Goal: Task Accomplishment & Management: Use online tool/utility

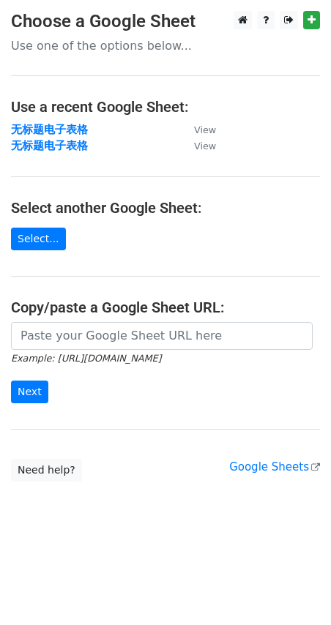
click at [54, 335] on input "url" at bounding box center [162, 336] width 302 height 28
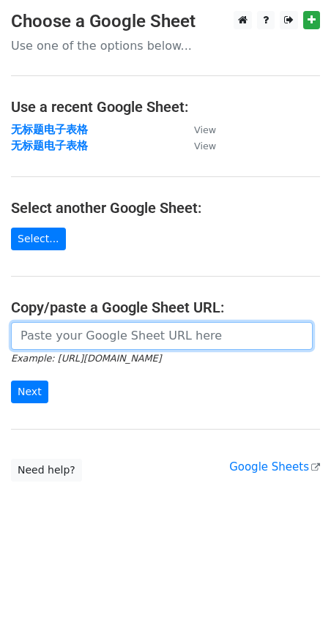
paste input "https://docs.google.com/spreadsheets/d/1bqR4BNwDZsqm6ZnAYD4mQh-Vj0UKpO3dtMXiFrZ…"
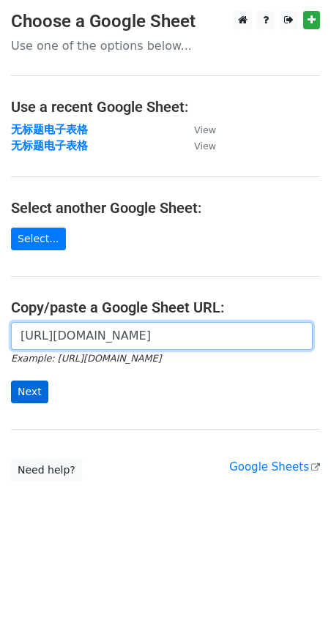
type input "https://docs.google.com/spreadsheets/d/1bqR4BNwDZsqm6ZnAYD4mQh-Vj0UKpO3dtMXiFrZ…"
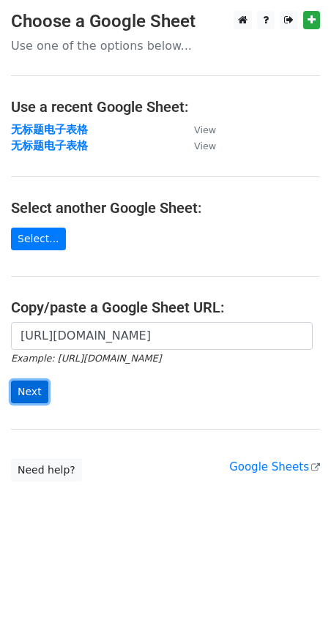
scroll to position [0, 0]
click at [40, 389] on input "Next" at bounding box center [29, 392] width 37 height 23
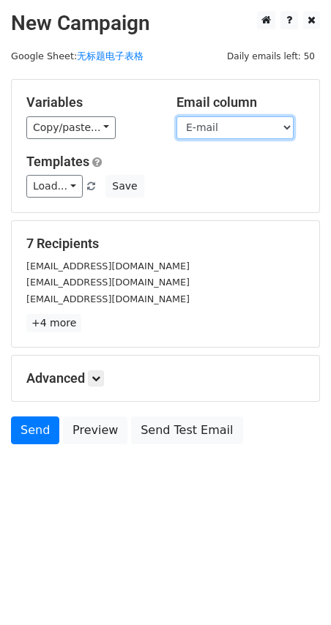
click at [263, 124] on select "Name E-mail" at bounding box center [234, 127] width 117 height 23
click at [176, 116] on select "Name E-mail" at bounding box center [234, 127] width 117 height 23
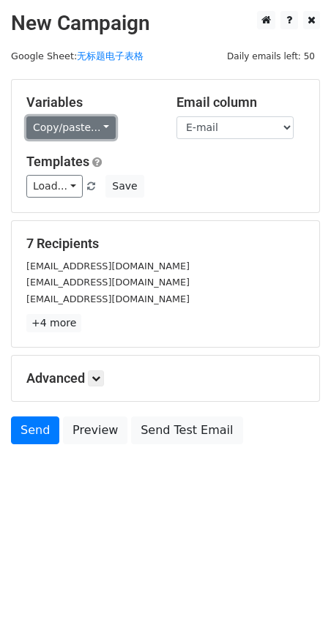
click at [107, 129] on link "Copy/paste..." at bounding box center [70, 127] width 89 height 23
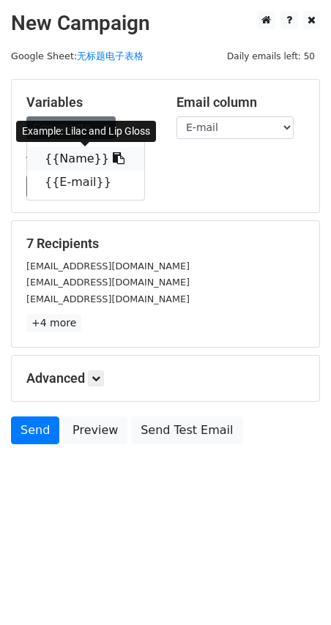
click at [89, 164] on link "{{Name}}" at bounding box center [85, 158] width 117 height 23
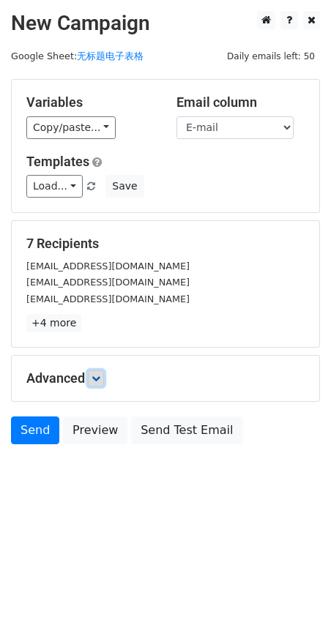
click at [97, 379] on icon at bounding box center [95, 378] width 9 height 9
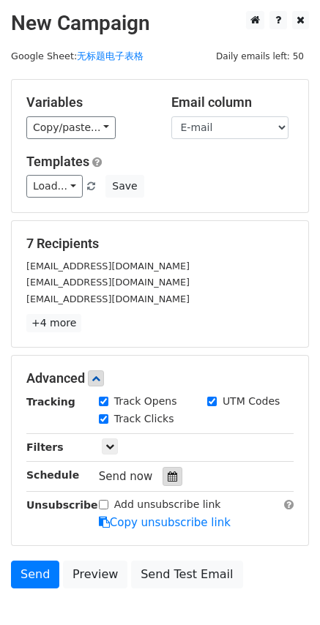
click at [168, 479] on icon at bounding box center [173, 476] width 10 height 10
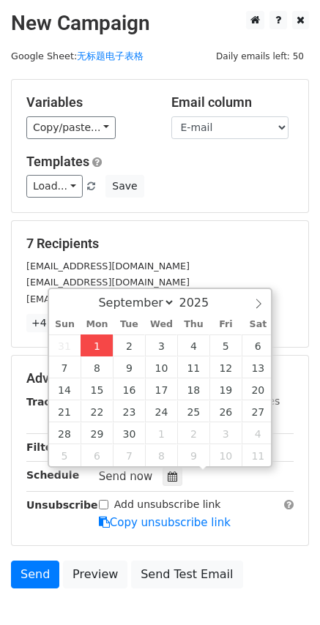
type input "2025-09-01 18:05"
type input "06"
type input "05"
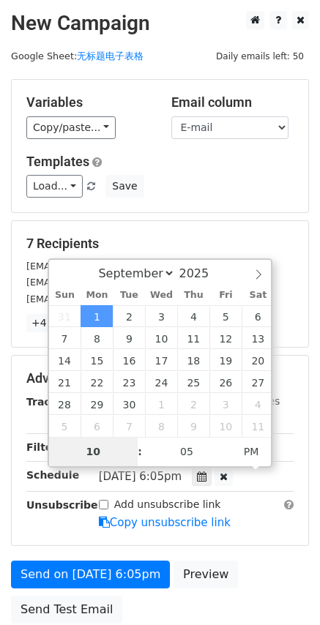
type input "10"
type input "2025-09-01 22:05"
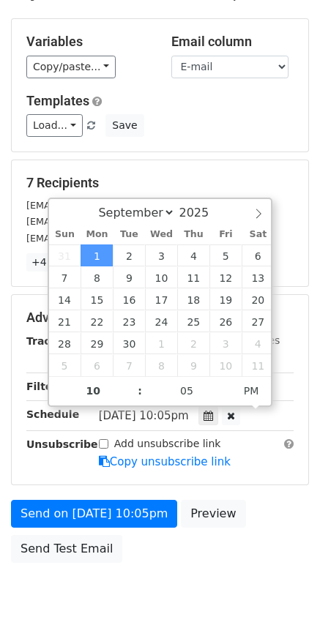
scroll to position [123, 0]
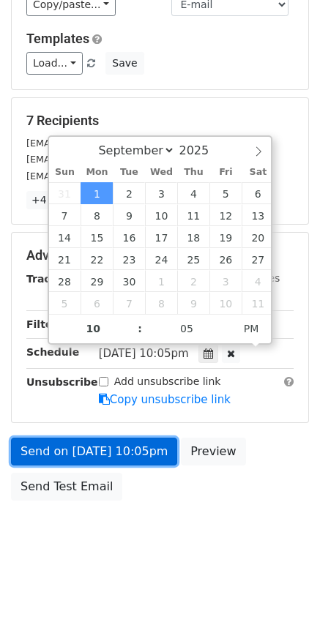
click at [71, 449] on link "Send on Sep 1 at 10:05pm" at bounding box center [94, 452] width 166 height 28
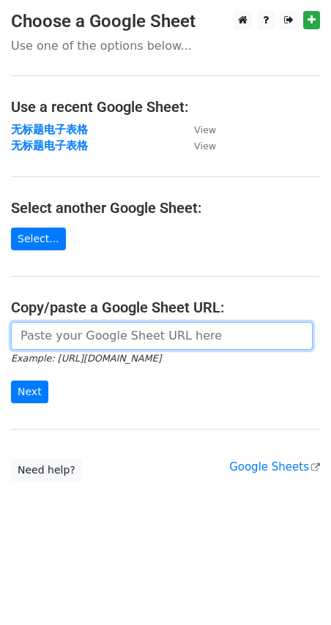
click at [50, 341] on input "url" at bounding box center [162, 336] width 302 height 28
paste input "https://docs.google.com/spreadsheets/d/1bqR4BNwDZsqm6ZnAYD4mQh-Vj0UKpO3dtMXiFrZ…"
type input "https://docs.google.com/spreadsheets/d/1bqR4BNwDZsqm6ZnAYD4mQh-Vj0UKpO3dtMXiFrZ…"
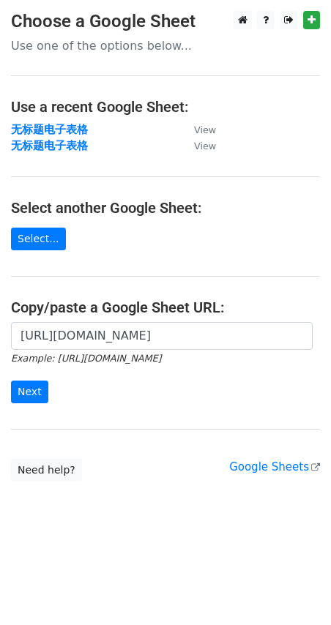
scroll to position [0, 0]
click at [29, 385] on input "Next" at bounding box center [29, 392] width 37 height 23
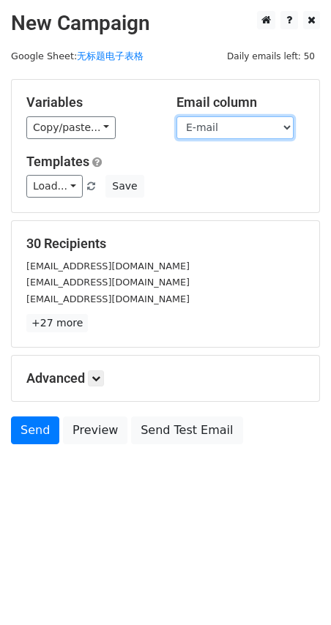
click at [254, 124] on select "Name E-mail" at bounding box center [234, 127] width 117 height 23
click at [176, 116] on select "Name E-mail" at bounding box center [234, 127] width 117 height 23
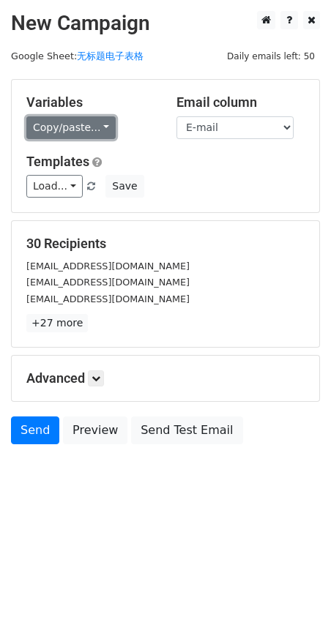
click at [101, 122] on link "Copy/paste..." at bounding box center [70, 127] width 89 height 23
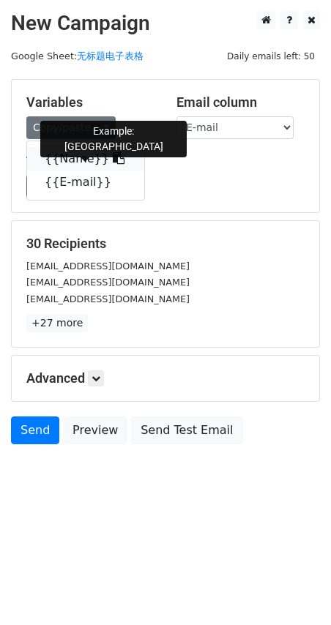
click at [113, 157] on icon at bounding box center [119, 158] width 12 height 12
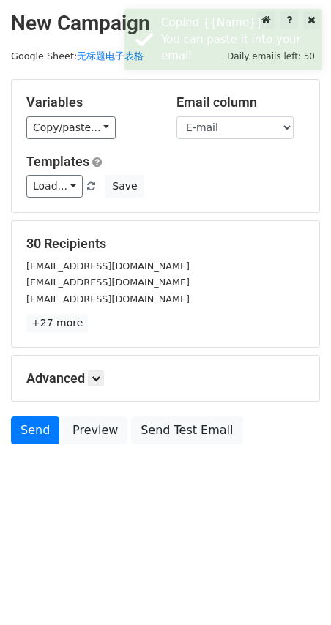
click at [167, 323] on p "+27 more" at bounding box center [165, 323] width 278 height 18
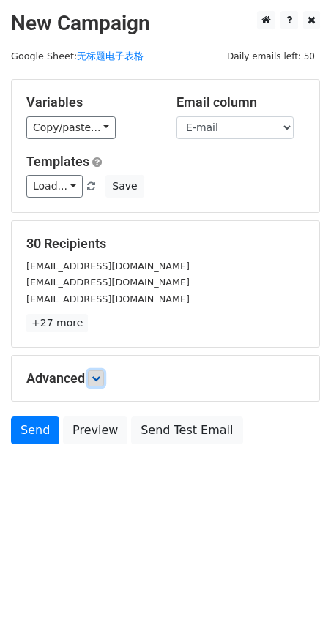
click at [94, 383] on link at bounding box center [96, 378] width 16 height 16
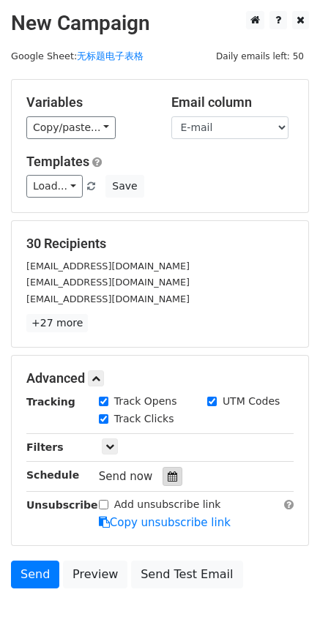
click at [162, 477] on div at bounding box center [172, 476] width 20 height 19
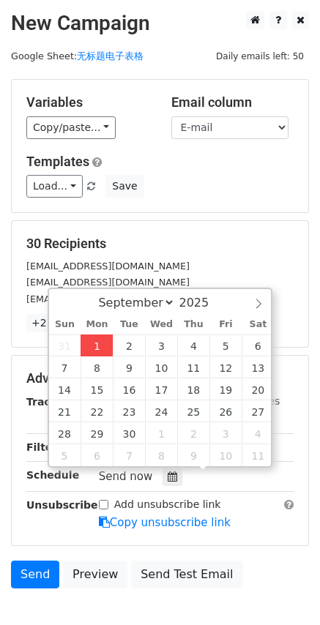
type input "[DATE] 18:08"
type input "06"
type input "08"
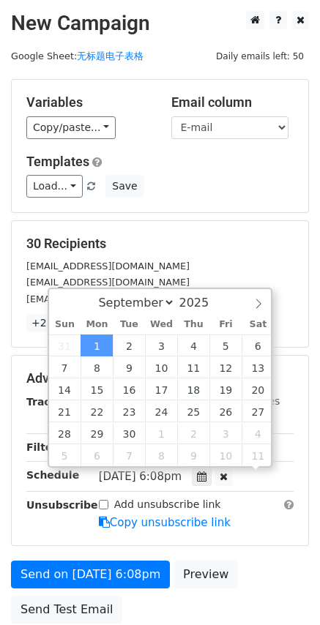
scroll to position [1, 0]
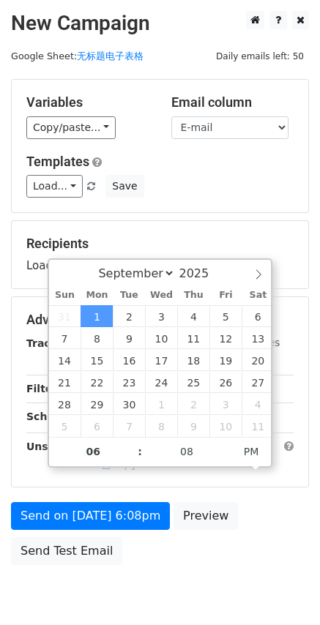
click at [288, 474] on div "Advanced Tracking Track Opens UTM Codes Track Clicks Filters Only include sprea…" at bounding box center [160, 392] width 296 height 190
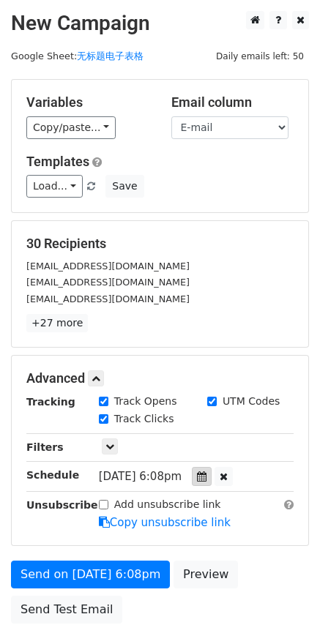
click at [206, 480] on icon at bounding box center [202, 476] width 10 height 10
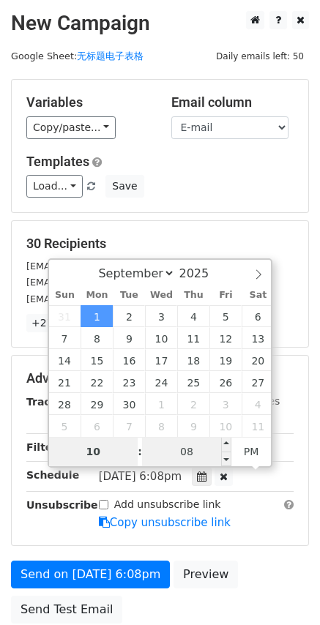
type input "10"
type input "[DATE] 22:08"
click at [186, 456] on input "08" at bounding box center [186, 451] width 89 height 29
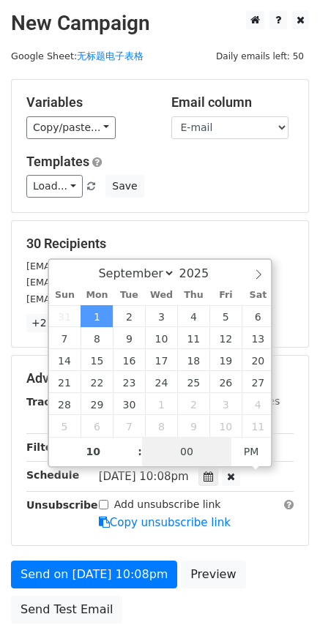
type input "00"
type input "[DATE] 22:00"
click at [178, 232] on div "30 Recipients [EMAIL_ADDRESS][DOMAIN_NAME] [DOMAIN_NAME][EMAIL_ADDRESS][DOMAIN_…" at bounding box center [160, 284] width 296 height 126
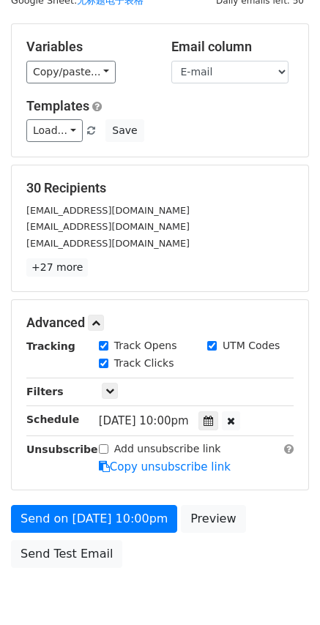
scroll to position [123, 0]
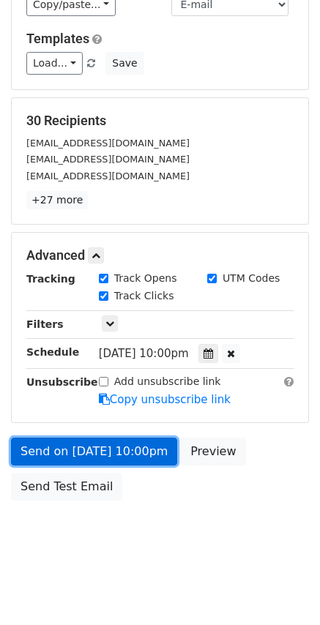
click at [72, 448] on link "Send on [DATE] 10:00pm" at bounding box center [94, 452] width 166 height 28
